Goal: Check status: Check status

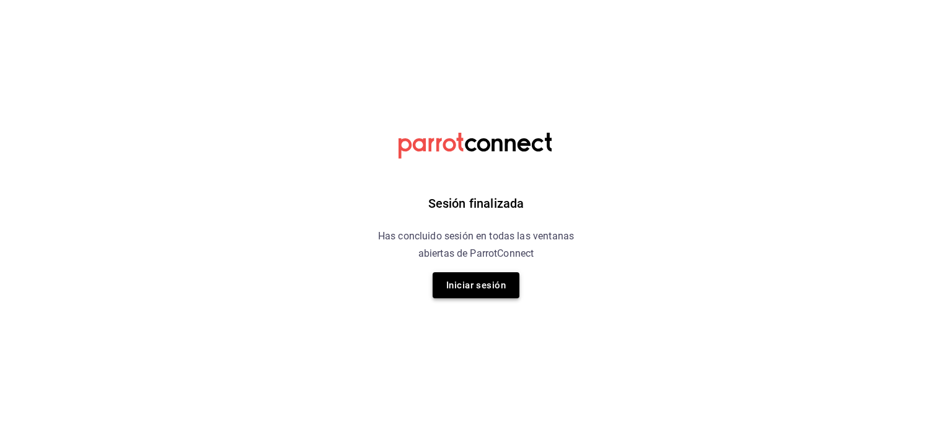
click at [462, 282] on button "Iniciar sesión" at bounding box center [476, 285] width 87 height 26
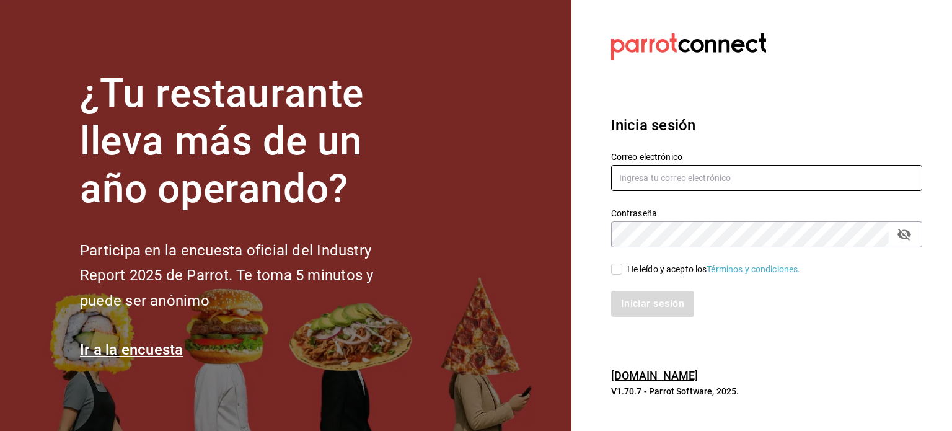
type input "[EMAIL_ADDRESS][DOMAIN_NAME]"
click at [630, 274] on div "He leído y acepto los Términos y condiciones." at bounding box center [713, 269] width 173 height 13
click at [622, 274] on input "He leído y acepto los Términos y condiciones." at bounding box center [616, 268] width 11 height 11
checkbox input "true"
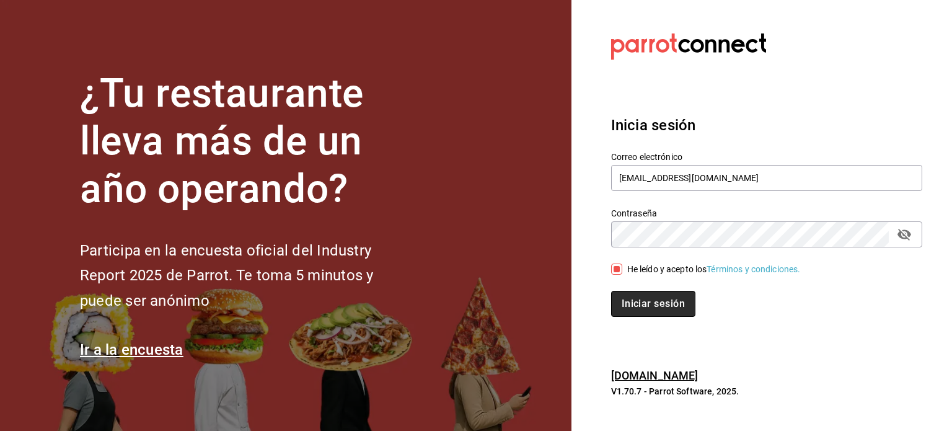
click at [637, 305] on button "Iniciar sesión" at bounding box center [653, 304] width 84 height 26
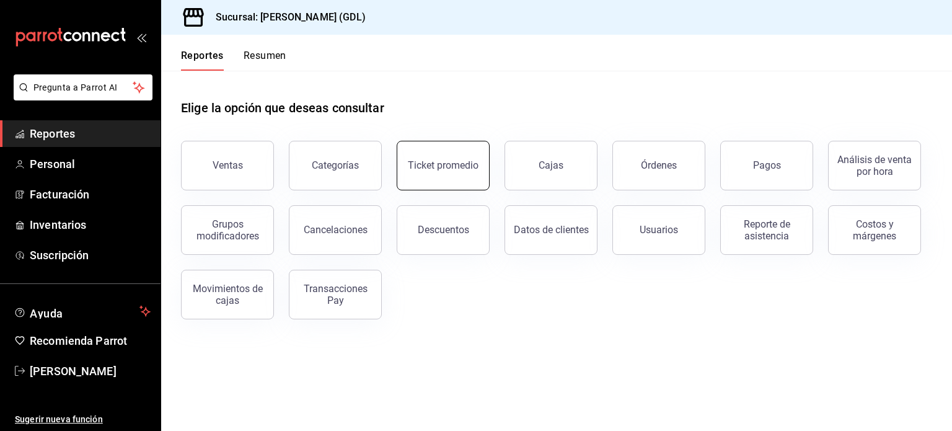
click at [451, 170] on div "Ticket promedio" at bounding box center [443, 165] width 71 height 12
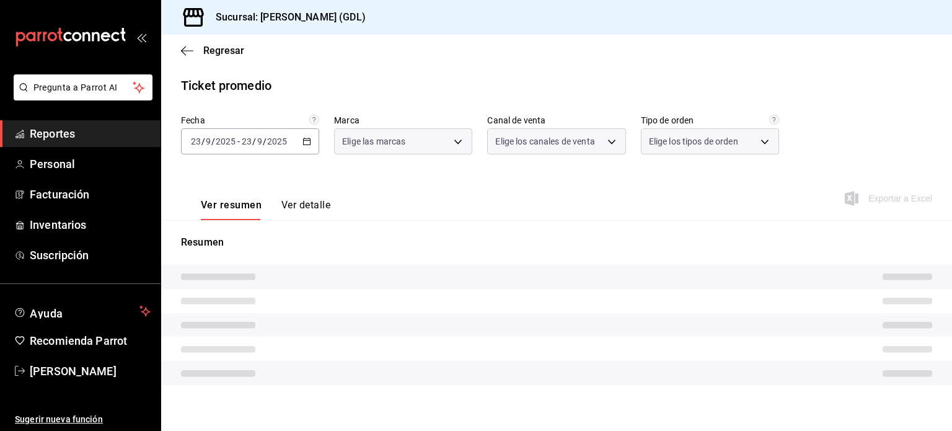
type input "c98b01ad-3431-465a-b391-fd370b6183a3"
type input "PARROT,UBER_EATS,RAPPI,DIDI_FOOD,ONLINE"
type input "5ecffce5-4264-4a64-9be0-877fe03393fb,864f8ddf-f8b3-4635-a869-96c2fe4116ec,b5d94…"
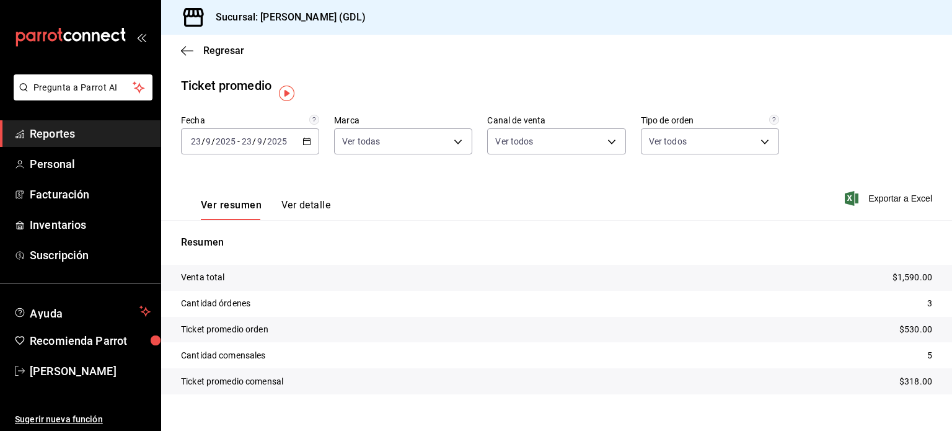
click at [310, 147] on div "[DATE] [DATE] - [DATE] [DATE]" at bounding box center [250, 141] width 138 height 26
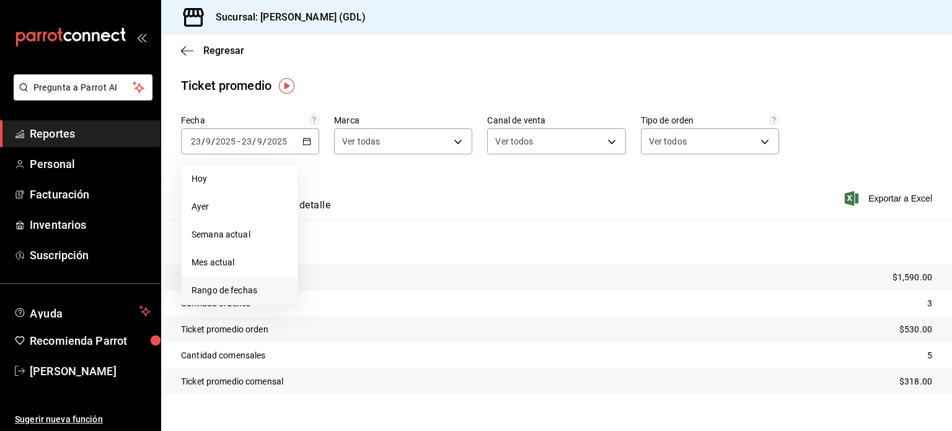
click at [245, 301] on li "Rango de fechas" at bounding box center [240, 290] width 116 height 28
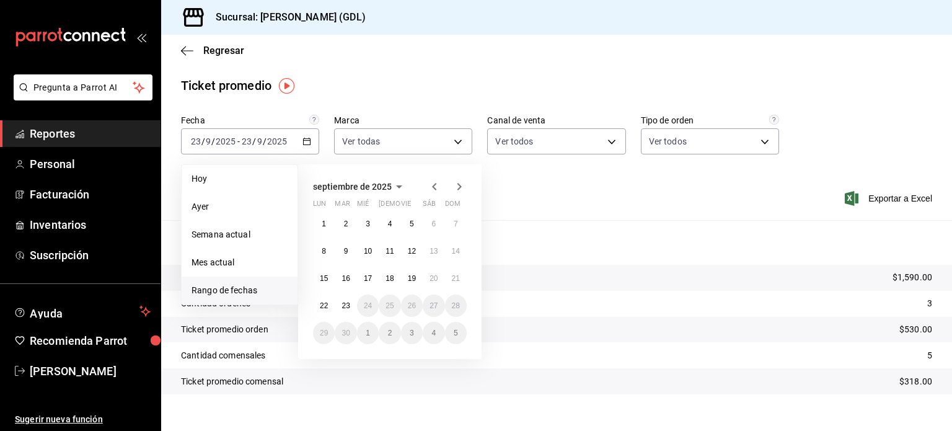
click at [246, 290] on span "Rango de fechas" at bounding box center [239, 290] width 96 height 13
click at [429, 276] on abbr "20" at bounding box center [433, 278] width 8 height 9
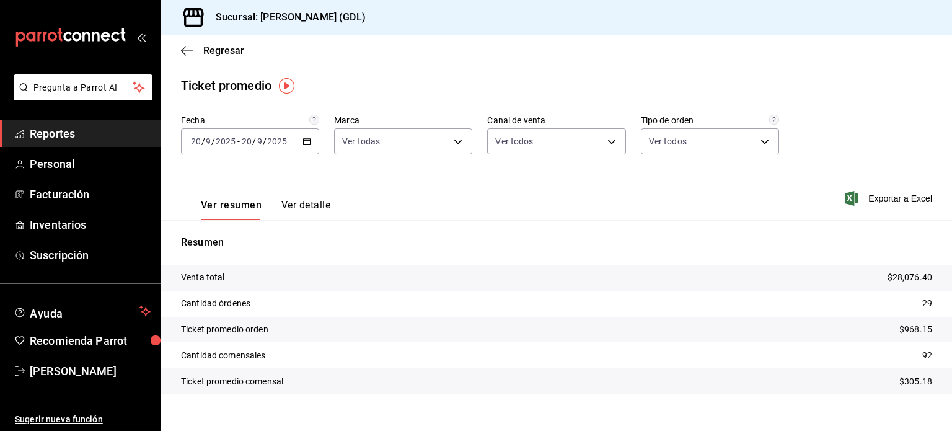
click at [295, 147] on div "[DATE] [DATE] - [DATE] [DATE]" at bounding box center [250, 141] width 138 height 26
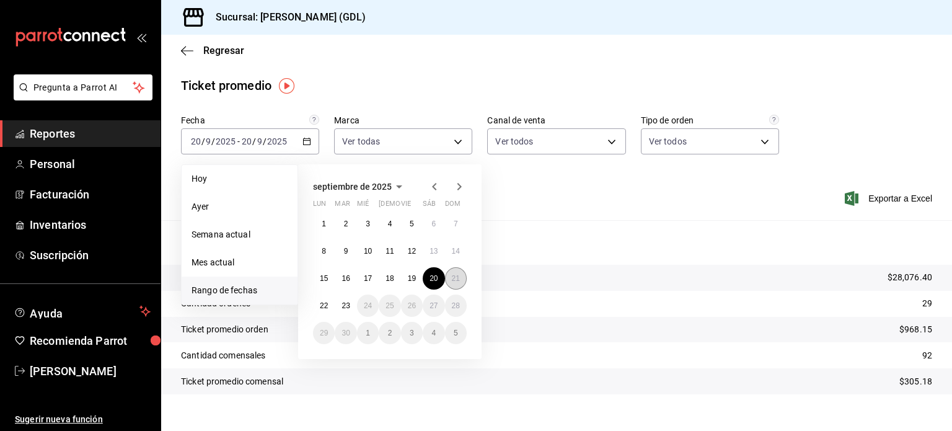
click at [457, 274] on abbr "21" at bounding box center [456, 278] width 8 height 9
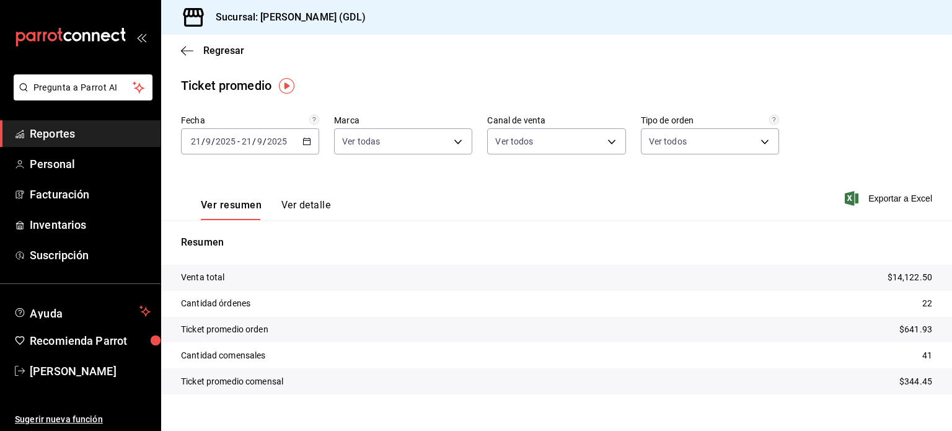
click at [224, 136] on div "[DATE] [DATE] - [DATE] [DATE]" at bounding box center [250, 141] width 138 height 26
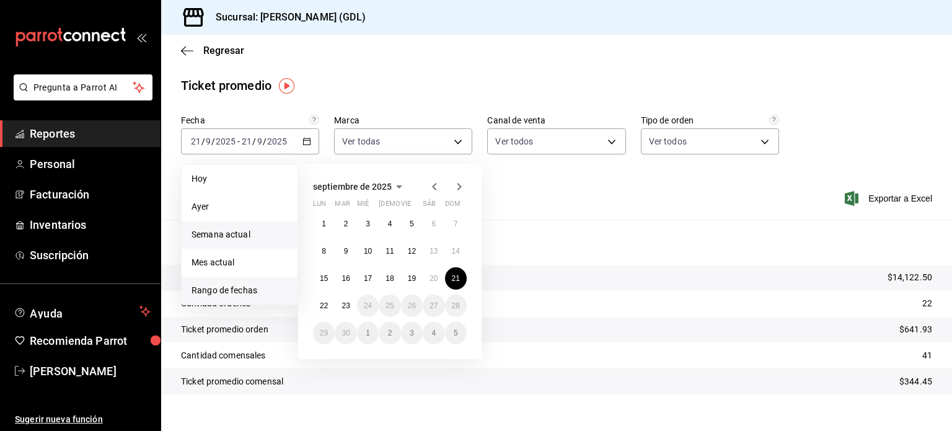
click at [211, 238] on span "Semana actual" at bounding box center [239, 234] width 96 height 13
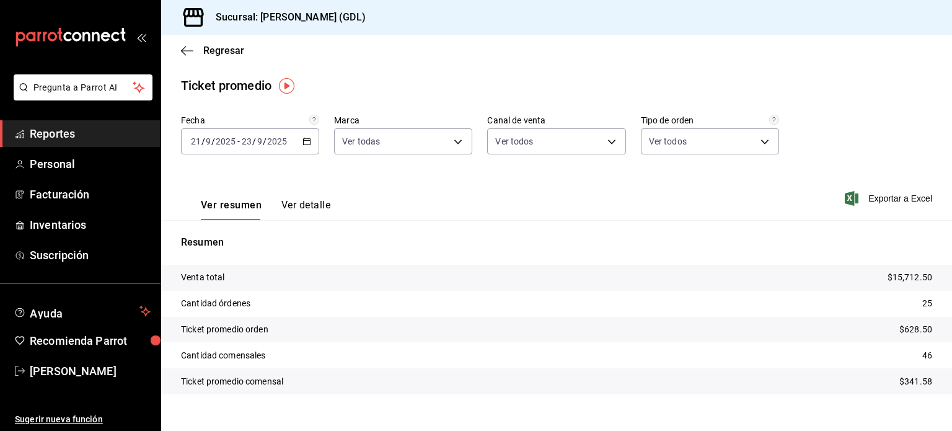
click at [223, 149] on div "[DATE] [DATE] - [DATE] [DATE]" at bounding box center [250, 141] width 138 height 26
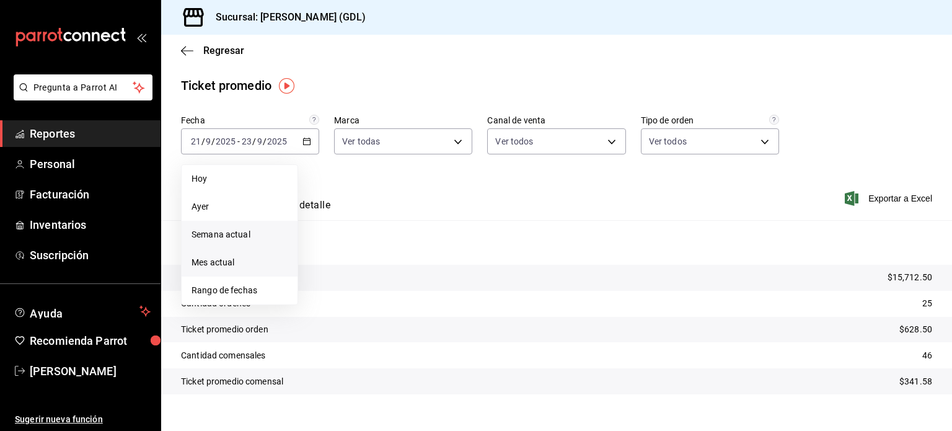
click at [241, 267] on span "Mes actual" at bounding box center [239, 262] width 96 height 13
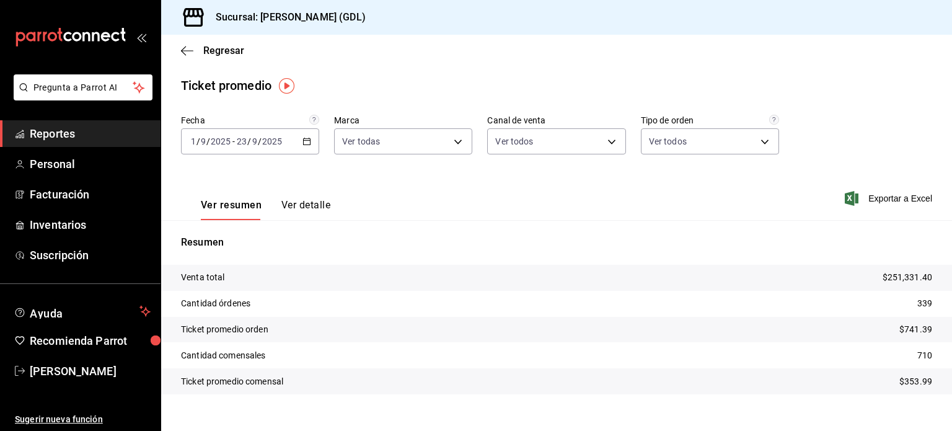
click at [902, 430] on main "Regresar Ticket promedio Fecha [DATE] [DATE] - [DATE] [DATE] Marca Ver todas c9…" at bounding box center [556, 242] width 791 height 414
